Goal: Transaction & Acquisition: Book appointment/travel/reservation

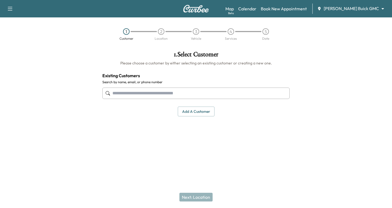
click at [115, 94] on input "text" at bounding box center [195, 93] width 187 height 11
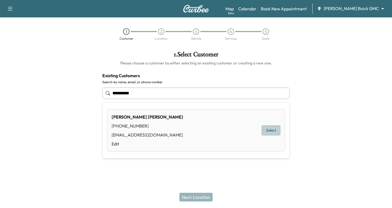
click at [271, 128] on button "Select" at bounding box center [271, 131] width 19 height 10
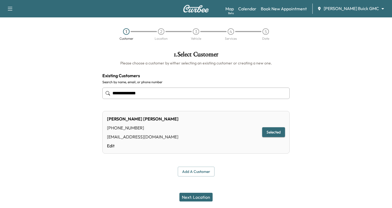
type input "**********"
click at [196, 197] on button "Next: Location" at bounding box center [195, 197] width 33 height 9
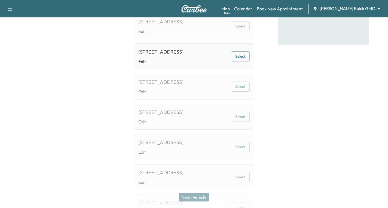
scroll to position [82, 0]
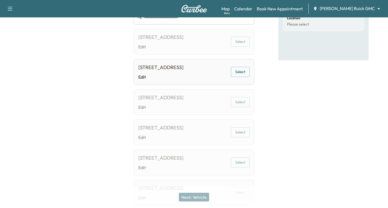
click at [239, 77] on button "Select" at bounding box center [240, 72] width 19 height 10
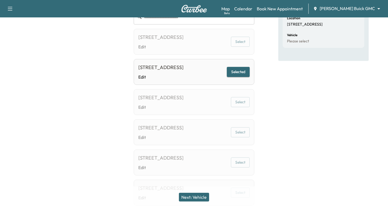
drag, startPoint x: 193, startPoint y: 196, endPoint x: 196, endPoint y: 188, distance: 8.2
click at [193, 195] on button "Next: Vehicle" at bounding box center [194, 197] width 30 height 9
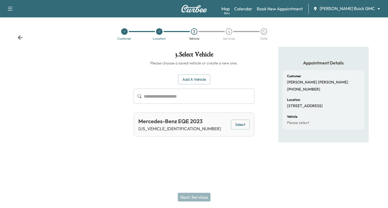
scroll to position [0, 0]
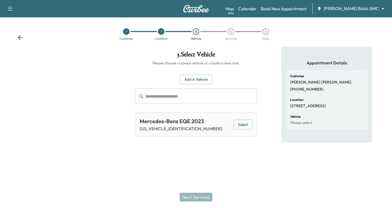
click at [244, 125] on button "Select" at bounding box center [243, 125] width 19 height 10
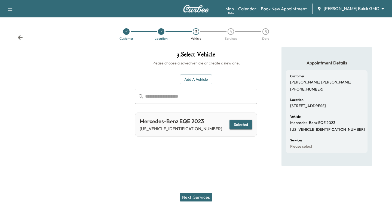
click at [202, 196] on button "Next: Services" at bounding box center [196, 197] width 33 height 9
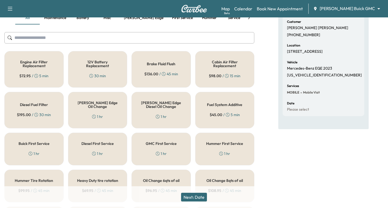
scroll to position [82, 0]
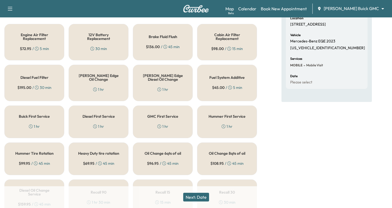
click at [378, 10] on body "Support Log Out Map Beta Calendar Book New Appointment [PERSON_NAME] Buick GMC …" at bounding box center [196, 22] width 392 height 208
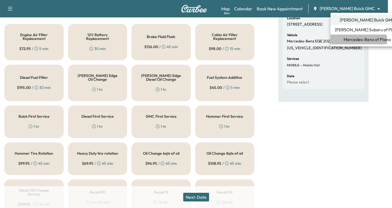
click at [344, 41] on span "Mercedes-Benz of Plano" at bounding box center [367, 39] width 47 height 7
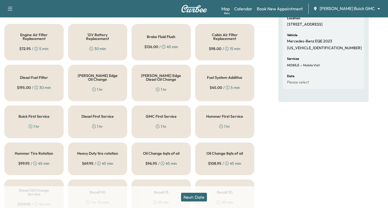
scroll to position [0, 0]
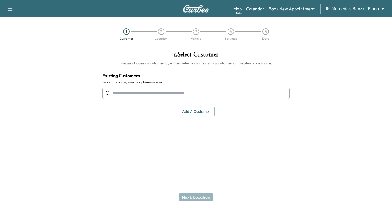
drag, startPoint x: 112, startPoint y: 92, endPoint x: 115, endPoint y: 94, distance: 3.5
click at [113, 92] on input "text" at bounding box center [195, 93] width 187 height 11
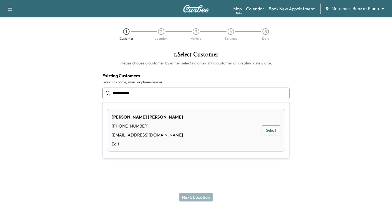
click at [271, 130] on button "Select" at bounding box center [271, 131] width 19 height 10
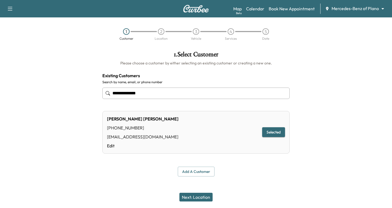
type input "**********"
click at [274, 133] on button "Selected" at bounding box center [273, 132] width 23 height 10
click at [190, 195] on button "Next: Location" at bounding box center [195, 197] width 33 height 9
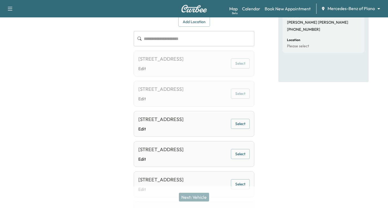
scroll to position [82, 0]
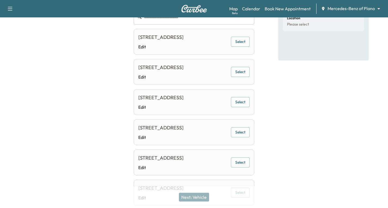
click at [240, 44] on button "Select" at bounding box center [240, 42] width 19 height 10
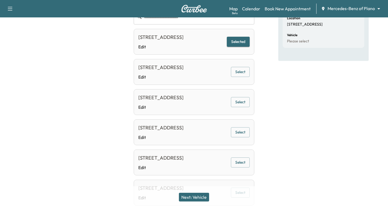
click at [197, 196] on button "Next: Vehicle" at bounding box center [194, 197] width 30 height 9
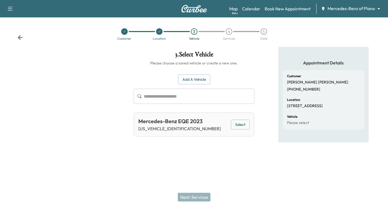
scroll to position [0, 0]
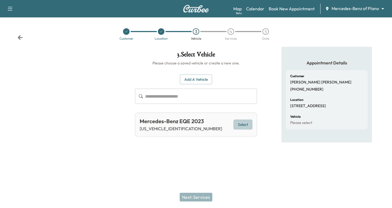
click at [242, 125] on button "Select" at bounding box center [243, 125] width 19 height 10
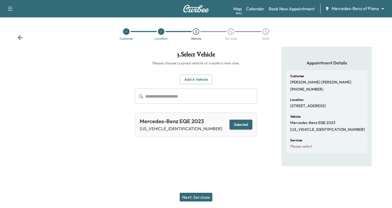
click at [191, 197] on button "Next: Services" at bounding box center [196, 197] width 33 height 9
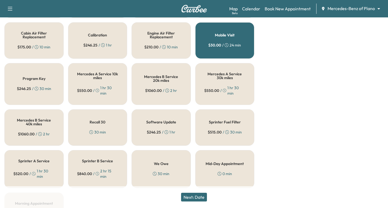
scroll to position [241, 0]
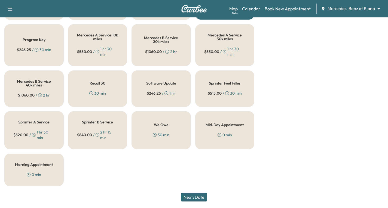
click at [100, 89] on div "Recall 30 30 min" at bounding box center [97, 89] width 59 height 36
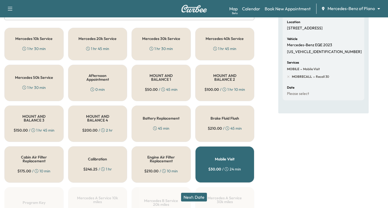
scroll to position [78, 0]
click at [100, 52] on div "Mercedes 20k Service 1 hr 45 min" at bounding box center [97, 44] width 59 height 33
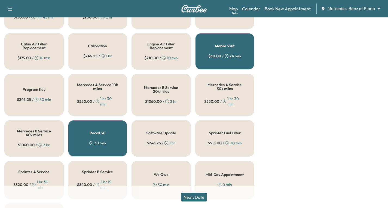
scroll to position [241, 0]
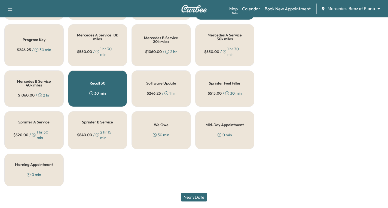
click at [193, 196] on button "Next: Date" at bounding box center [194, 197] width 26 height 9
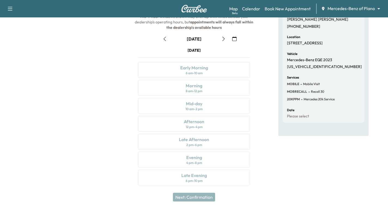
scroll to position [64, 0]
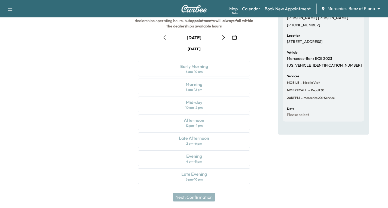
click at [223, 37] on icon "button" at bounding box center [223, 37] width 4 height 4
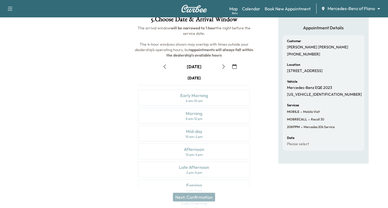
scroll to position [0, 0]
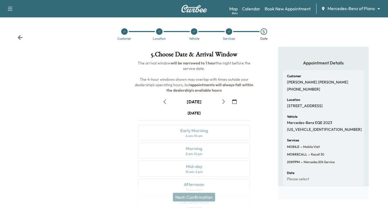
click at [20, 37] on icon at bounding box center [19, 37] width 5 height 5
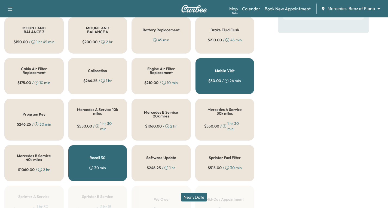
scroll to position [191, 0]
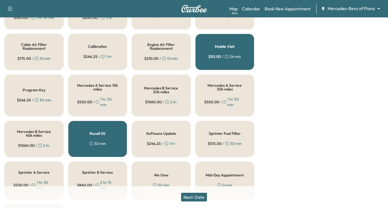
drag, startPoint x: 84, startPoint y: 144, endPoint x: 87, endPoint y: 142, distance: 2.9
click at [87, 142] on div "Recall 30 30 min" at bounding box center [97, 139] width 59 height 36
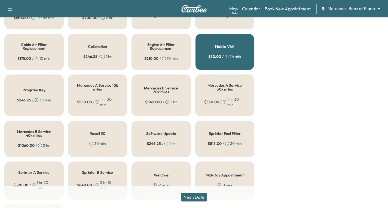
drag, startPoint x: 191, startPoint y: 196, endPoint x: 194, endPoint y: 193, distance: 4.6
click at [194, 193] on button "Next: Date" at bounding box center [194, 197] width 26 height 9
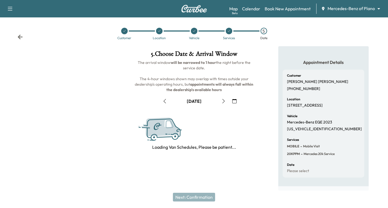
scroll to position [64, 0]
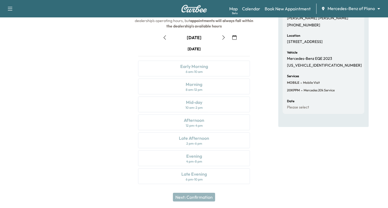
click at [224, 37] on icon "button" at bounding box center [223, 37] width 2 height 4
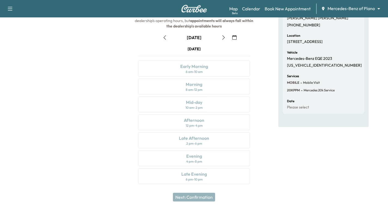
click at [224, 37] on icon "button" at bounding box center [223, 37] width 2 height 4
click at [225, 38] on icon "button" at bounding box center [223, 37] width 4 height 4
click at [163, 37] on icon "button" at bounding box center [165, 37] width 4 height 4
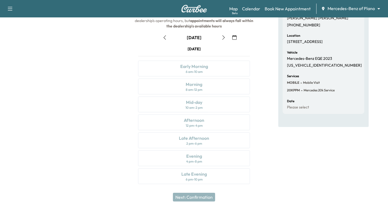
click at [163, 37] on icon "button" at bounding box center [165, 37] width 4 height 4
click at [164, 37] on icon "button" at bounding box center [164, 37] width 2 height 4
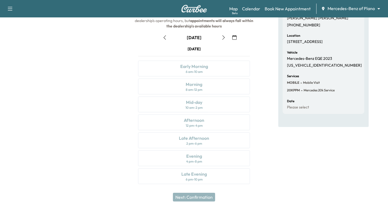
click at [164, 37] on icon "button" at bounding box center [164, 37] width 2 height 4
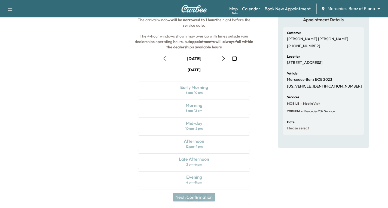
scroll to position [0, 0]
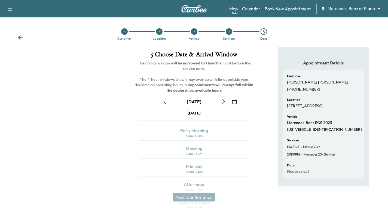
click at [17, 37] on icon at bounding box center [19, 37] width 5 height 5
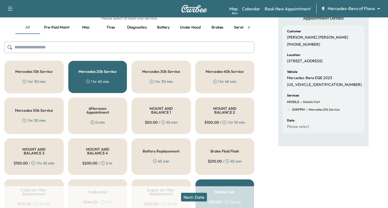
scroll to position [54, 0]
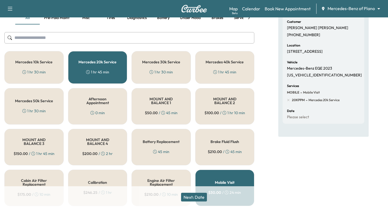
drag, startPoint x: 192, startPoint y: 198, endPoint x: 196, endPoint y: 189, distance: 9.5
click at [193, 197] on button "Next: Date" at bounding box center [194, 197] width 26 height 9
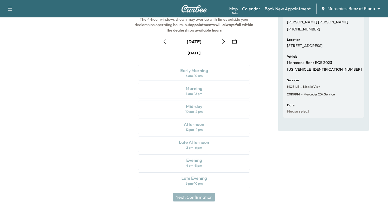
scroll to position [64, 0]
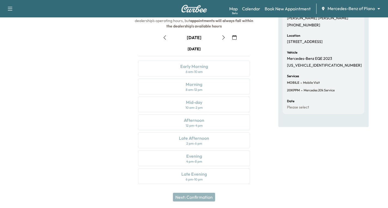
click at [223, 39] on icon "button" at bounding box center [223, 37] width 4 height 4
click at [222, 39] on icon "button" at bounding box center [223, 37] width 4 height 4
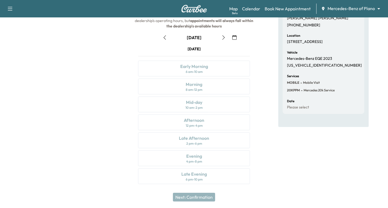
click at [222, 39] on icon "button" at bounding box center [223, 37] width 4 height 4
click at [163, 37] on icon "button" at bounding box center [165, 37] width 4 height 4
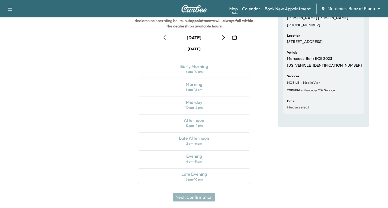
click at [163, 37] on icon "button" at bounding box center [165, 37] width 4 height 4
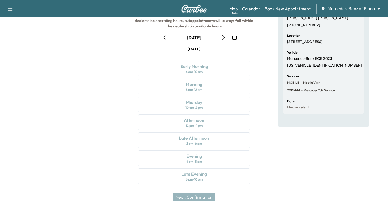
click at [163, 37] on icon "button" at bounding box center [165, 37] width 4 height 4
click at [225, 38] on icon "button" at bounding box center [223, 37] width 4 height 4
click at [163, 37] on icon "button" at bounding box center [165, 37] width 4 height 4
click at [163, 38] on icon "button" at bounding box center [165, 37] width 4 height 4
click at [164, 36] on icon "button" at bounding box center [165, 37] width 4 height 4
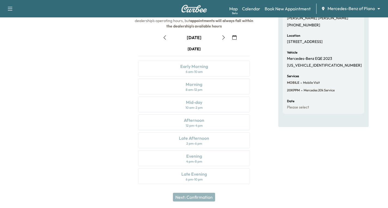
click at [224, 38] on icon "button" at bounding box center [223, 37] width 2 height 4
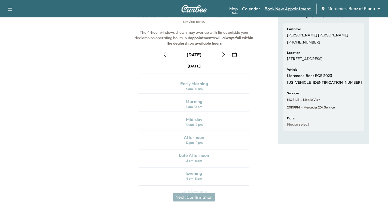
scroll to position [54, 0]
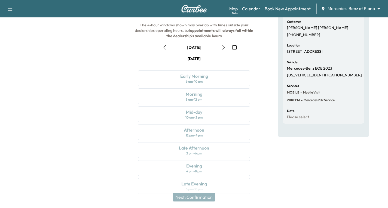
click at [10, 8] on icon "button" at bounding box center [10, 8] width 7 height 7
click at [12, 86] on button "Log Out" at bounding box center [19, 85] width 20 height 9
